Goal: Navigation & Orientation: Find specific page/section

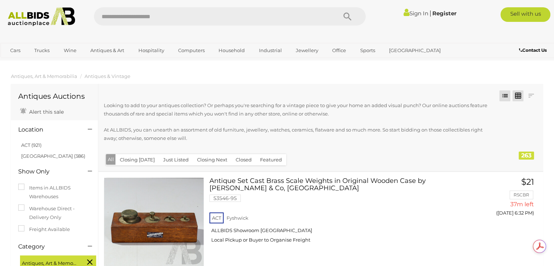
click at [516, 97] on link at bounding box center [518, 95] width 11 height 11
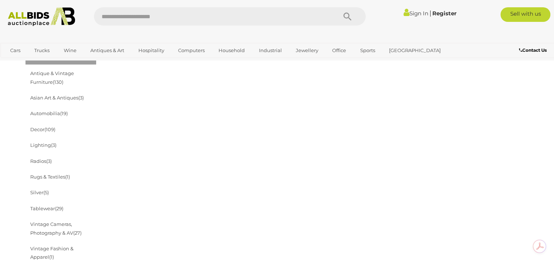
scroll to position [228, 0]
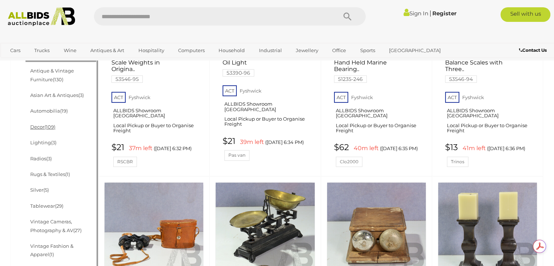
click at [39, 127] on link "Decor (109)" at bounding box center [42, 127] width 25 height 6
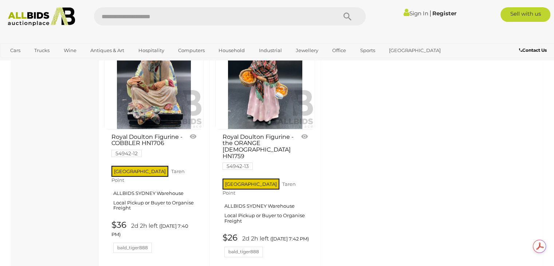
scroll to position [2966, 0]
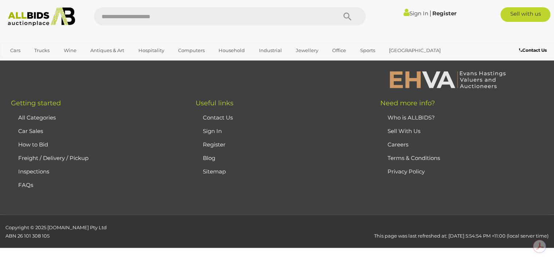
scroll to position [48, 0]
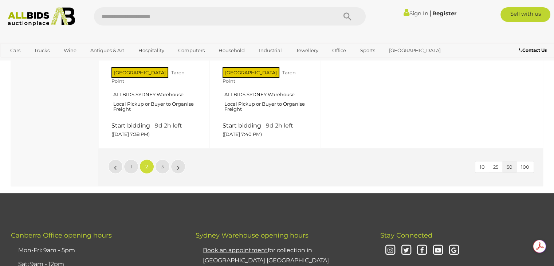
scroll to position [3019, 0]
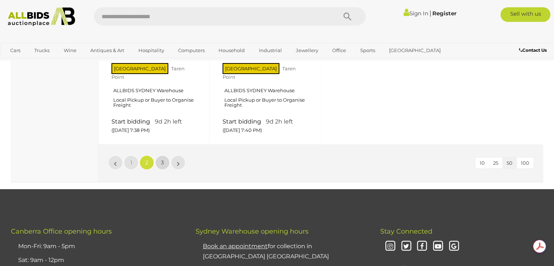
click at [163, 166] on span "3" at bounding box center [162, 162] width 3 height 7
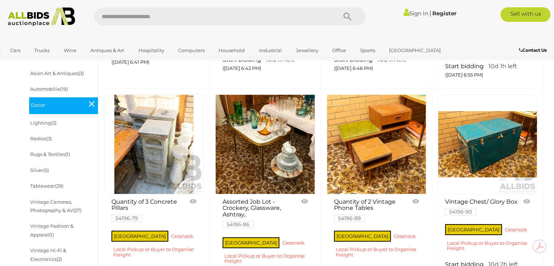
scroll to position [251, 0]
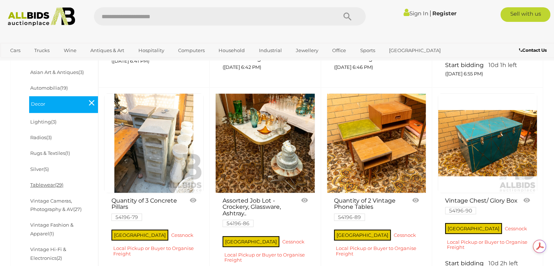
click at [45, 188] on link "Tablewear (29)" at bounding box center [46, 185] width 33 height 6
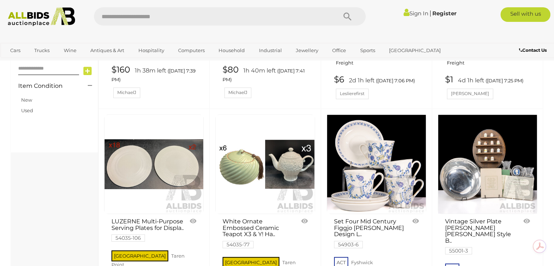
scroll to position [495, 0]
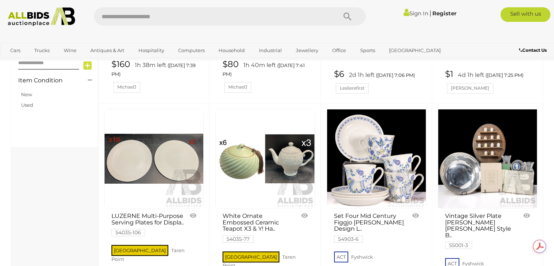
drag, startPoint x: 555, startPoint y: 24, endPoint x: 559, endPoint y: 77, distance: 53.3
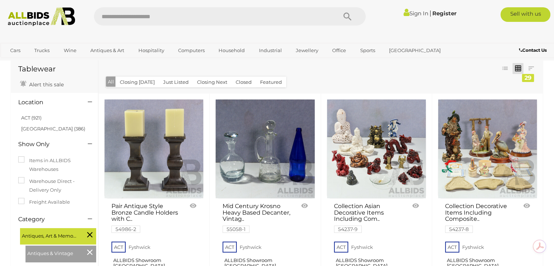
scroll to position [0, 0]
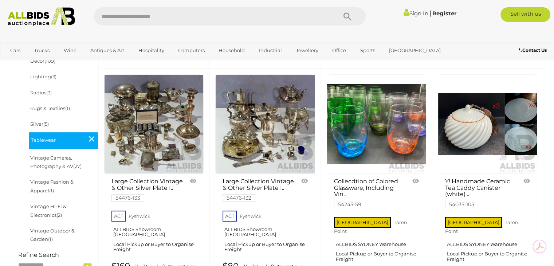
scroll to position [297, 0]
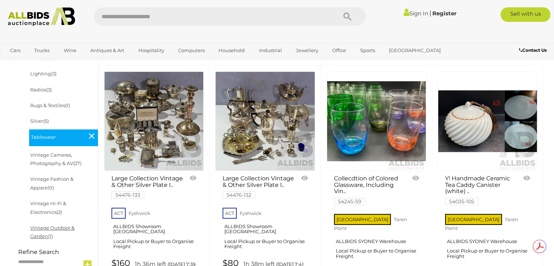
click at [56, 227] on link "Vintage Outdoor & Garden (1)" at bounding box center [52, 232] width 44 height 14
